Goal: Check status: Check status

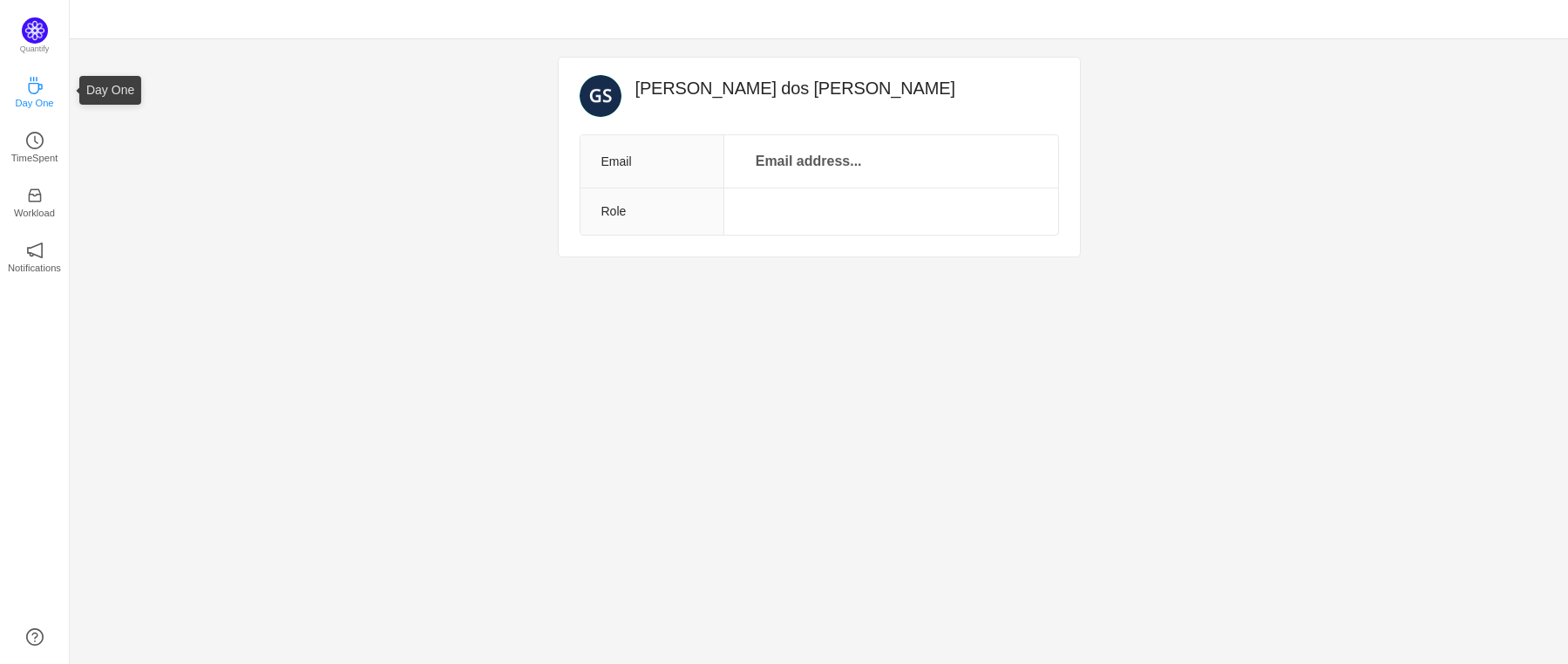
click at [43, 92] on icon "icon: coffee" at bounding box center [35, 86] width 18 height 18
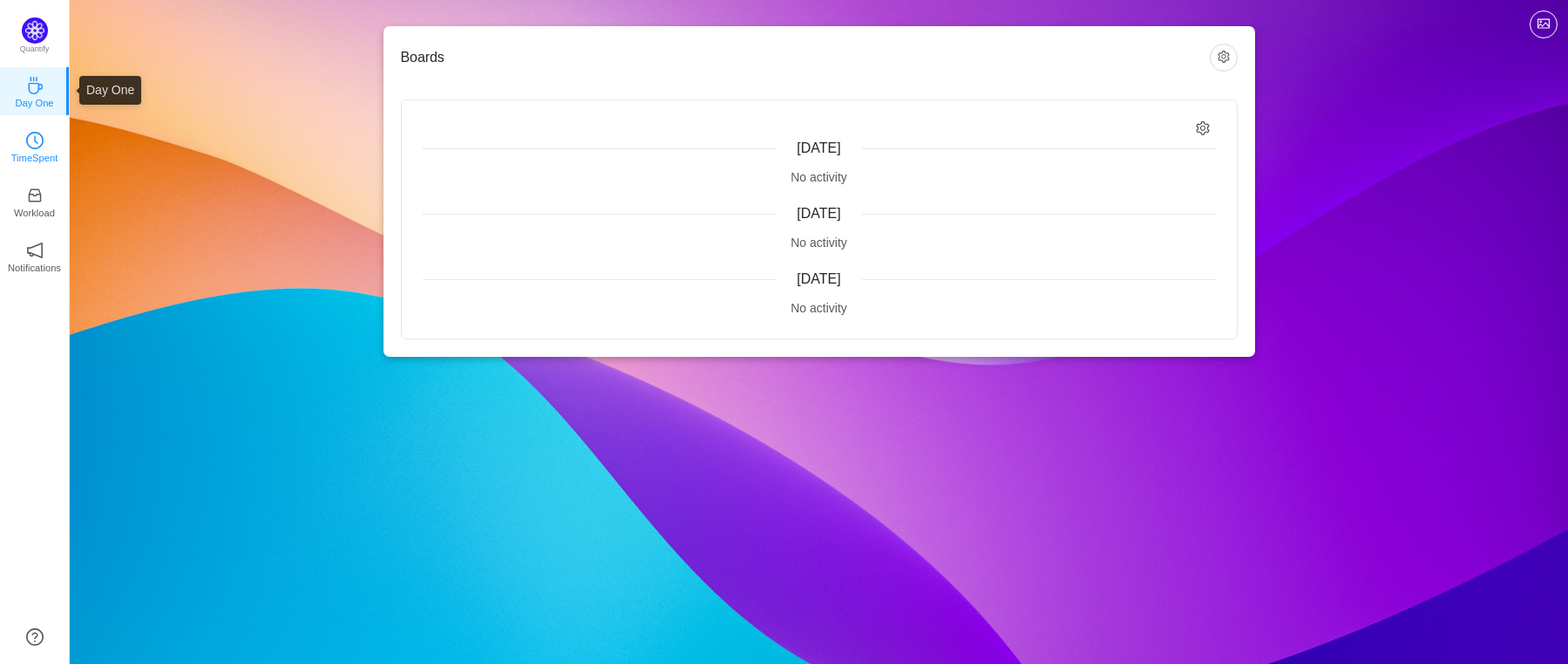
click at [27, 136] on icon "icon: clock-circle" at bounding box center [35, 141] width 18 height 18
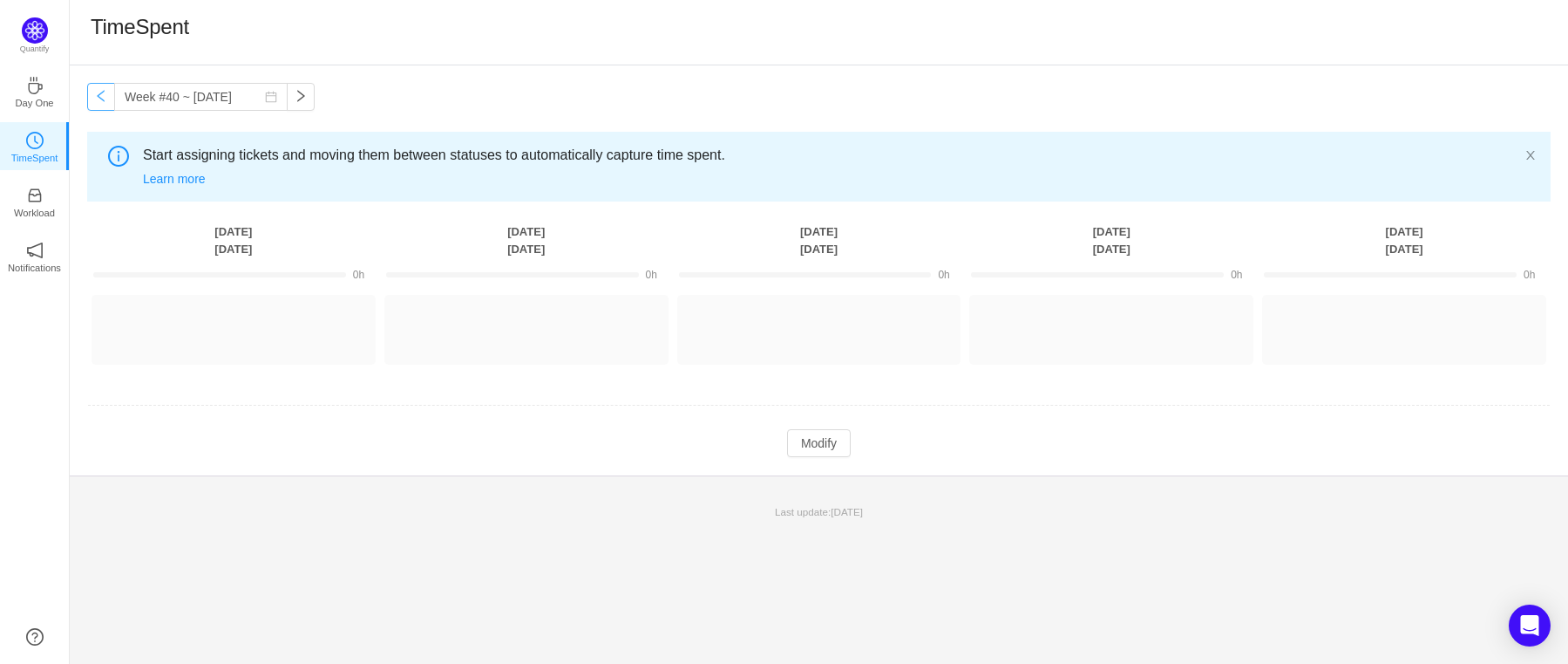
click at [107, 99] on button "button" at bounding box center [100, 96] width 27 height 27
click at [287, 92] on button "button" at bounding box center [300, 96] width 27 height 27
click at [106, 104] on button "button" at bounding box center [100, 96] width 27 height 27
type input "Week #38 ~ [DATE]"
